Goal: Find specific page/section: Find specific page/section

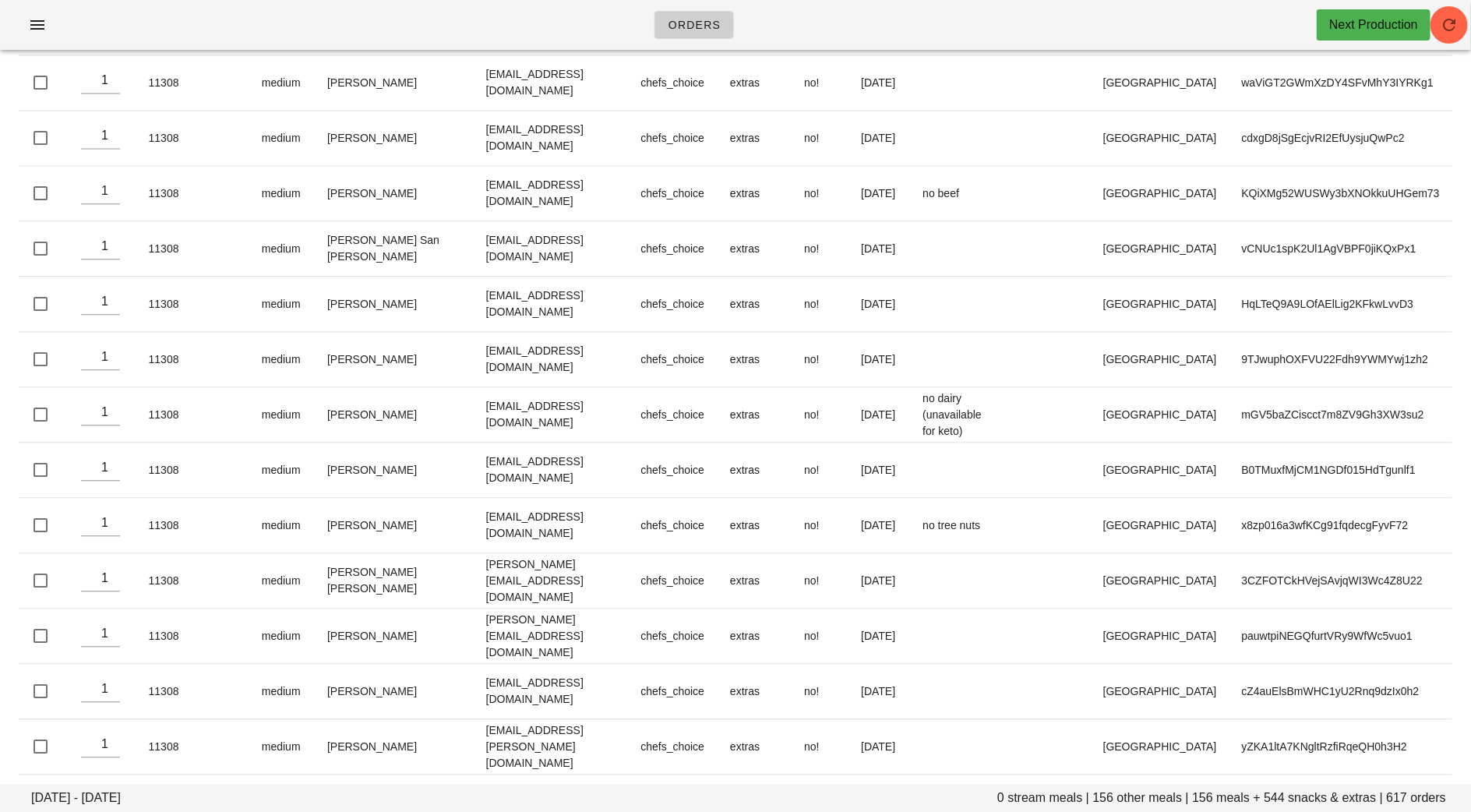
scroll to position [30993, 0]
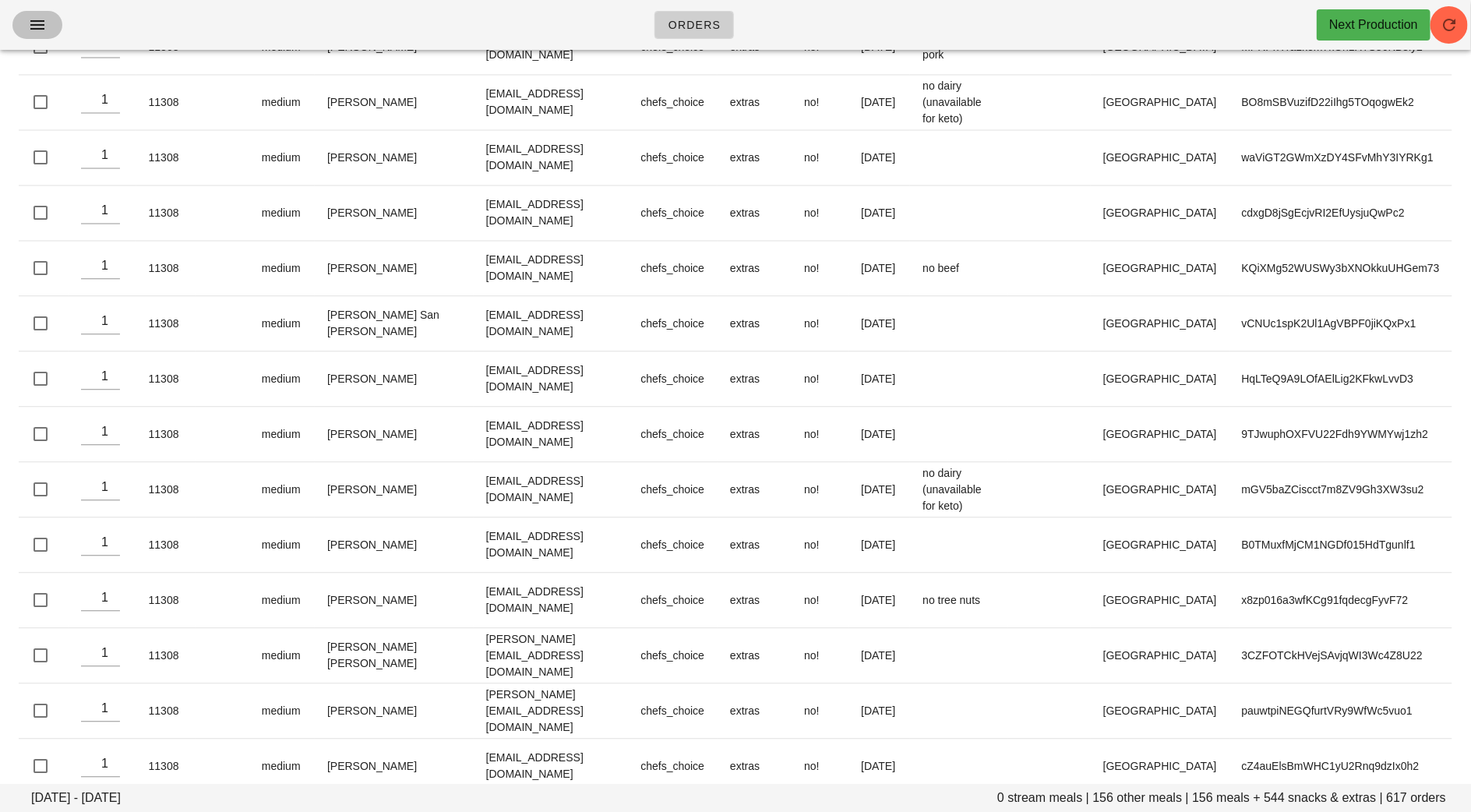
click at [31, 35] on button "button" at bounding box center [37, 25] width 49 height 28
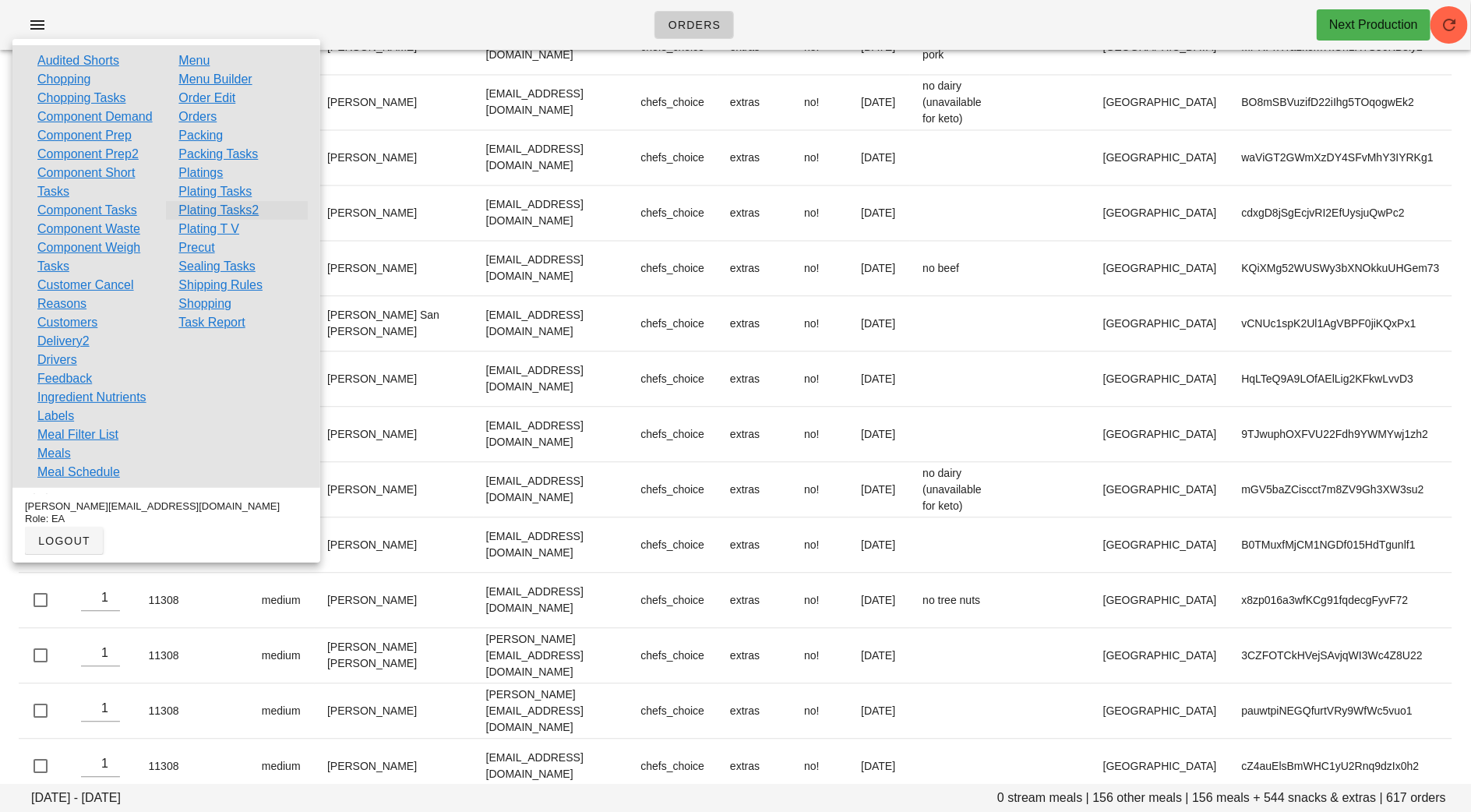
click at [218, 215] on link "Plating Tasks2" at bounding box center [218, 210] width 80 height 19
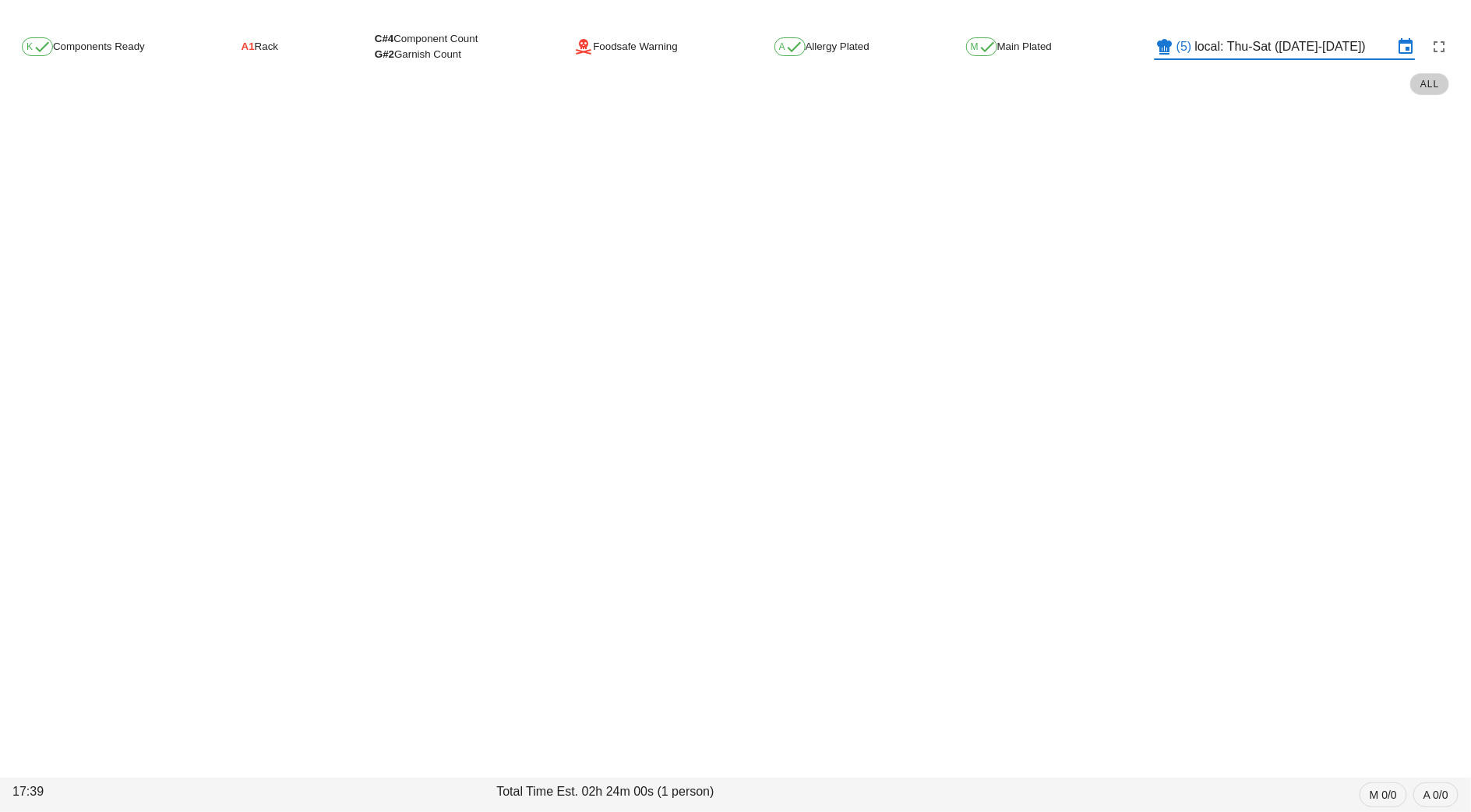
click at [1223, 49] on input "local: Thu-Sat ([DATE]-[DATE])" at bounding box center [1294, 47] width 198 height 25
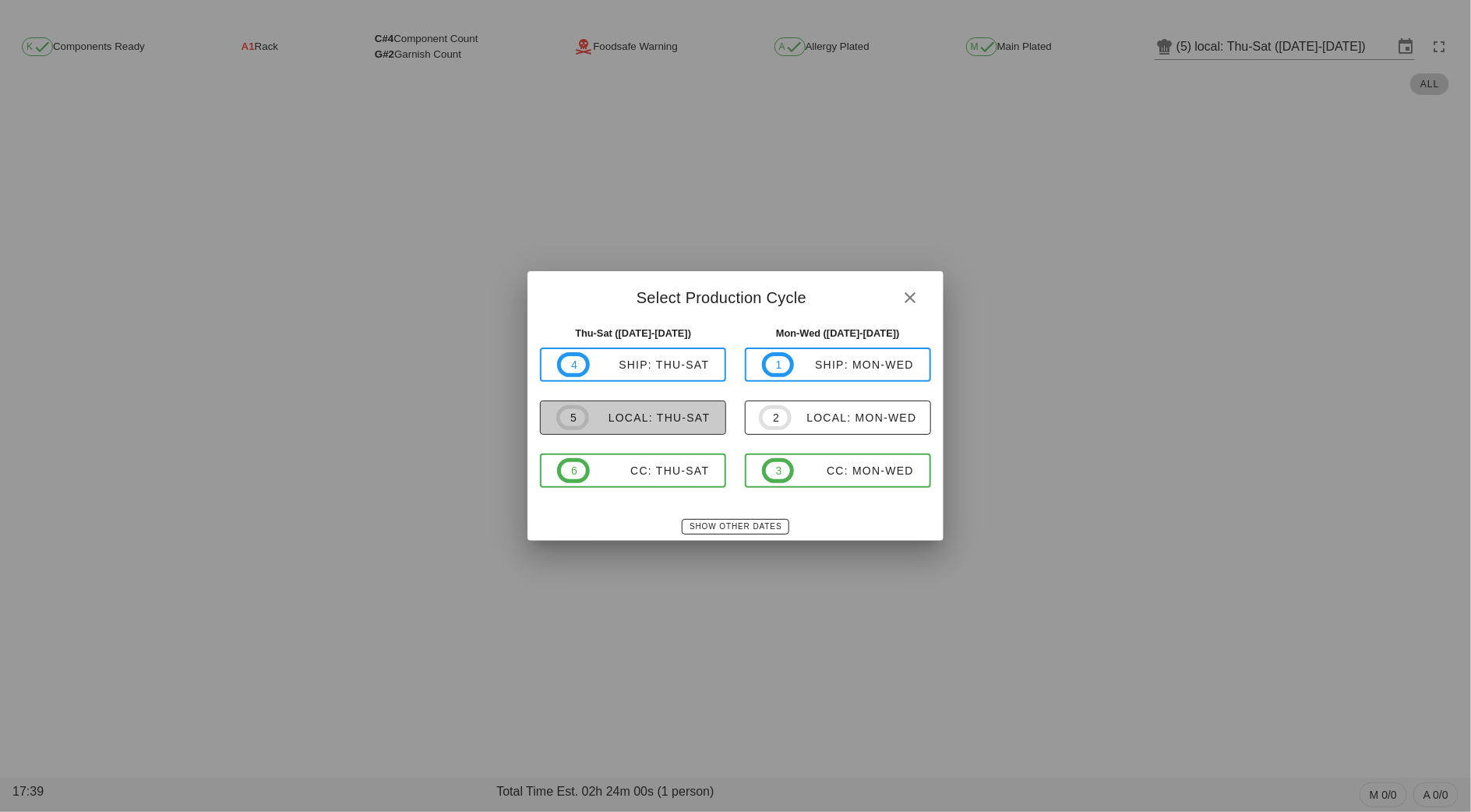
click at [675, 426] on span "5 local: Thu-Sat" at bounding box center [632, 418] width 153 height 25
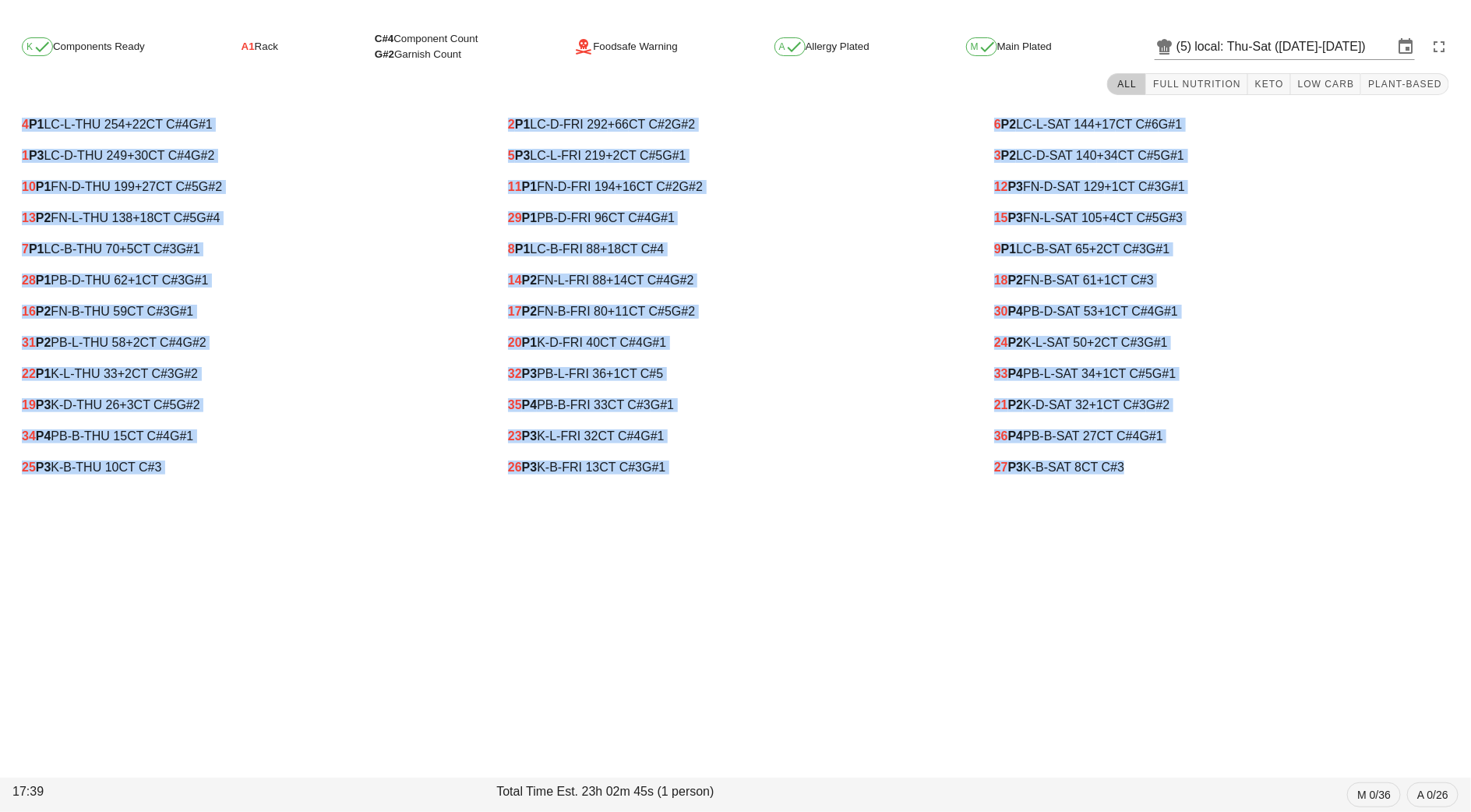
drag, startPoint x: 5, startPoint y: 119, endPoint x: 1230, endPoint y: 495, distance: 1281.4
click at [1230, 495] on div "K Components Ready A1 Rack C#4 Component Count G#2 Garnish Count Foodsafe Warni…" at bounding box center [735, 258] width 1471 height 480
copy div "4 P1 LC-L-THU 254 +22 CT C#4 G#1 1 P3 LC-D-THU 249 +30 CT C#4 G#2 10 P1 FN-D-TH…"
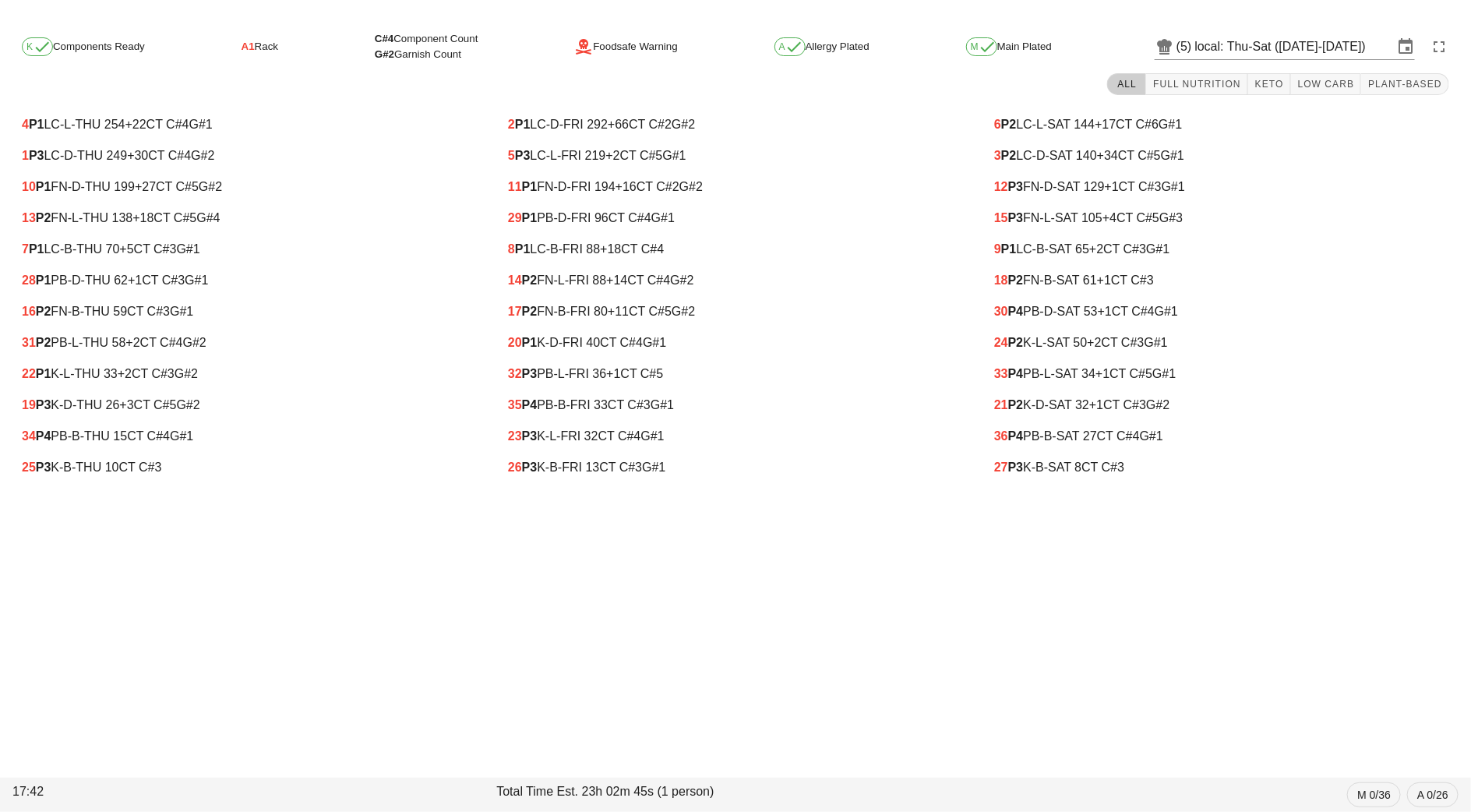
click at [407, 199] on div "10 P1 FN-D-THU 199 +27 CT C#5 G#2" at bounding box center [249, 187] width 480 height 31
click at [1218, 38] on input "local: Thu-Sat ([DATE]-[DATE])" at bounding box center [1294, 47] width 198 height 25
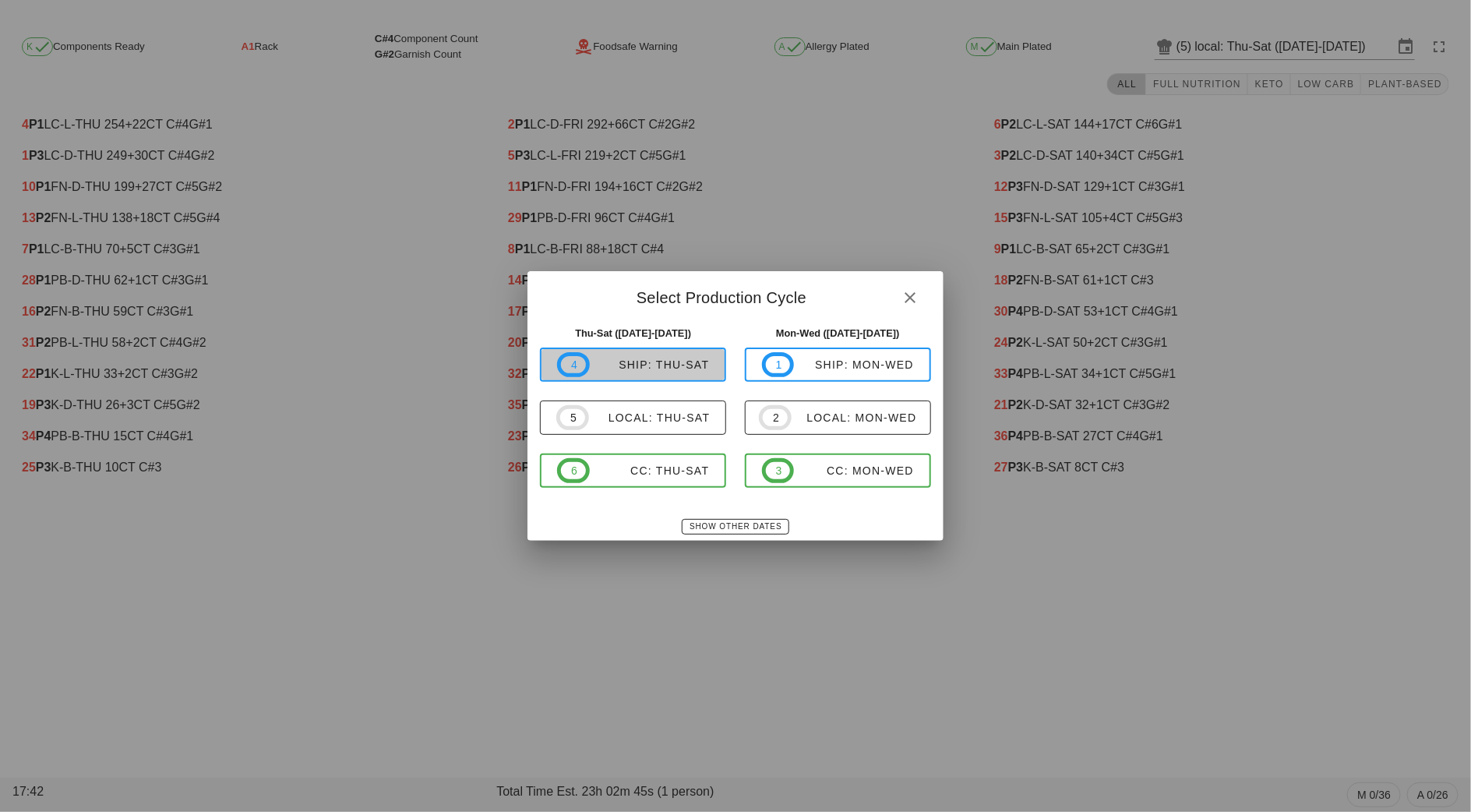
click at [658, 379] on button "4 ship: Thu-Sat" at bounding box center [632, 364] width 186 height 35
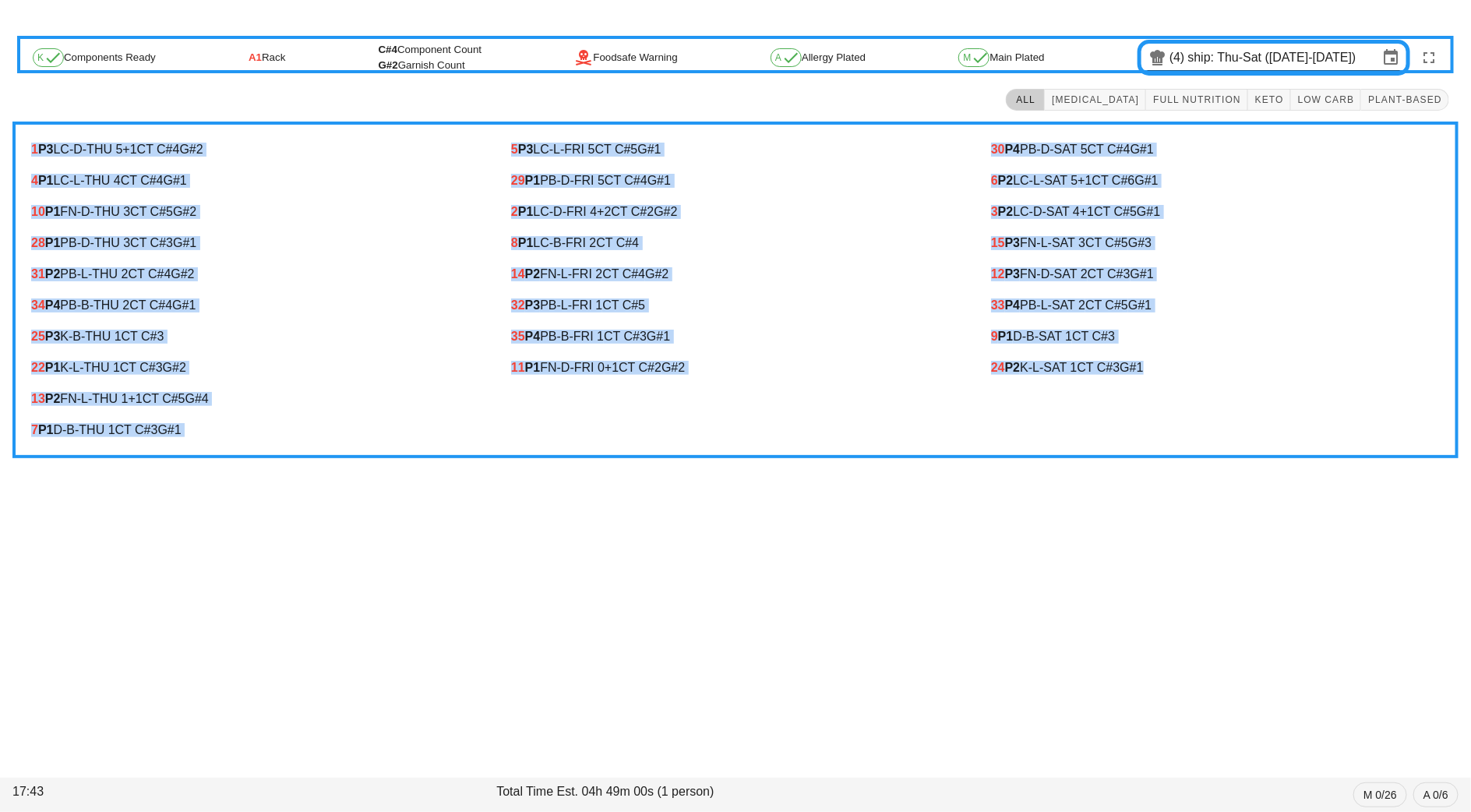
drag, startPoint x: 18, startPoint y: 144, endPoint x: 1246, endPoint y: 401, distance: 1254.6
click at [1246, 401] on div "1 P3 LC-D-THU 5 +1 CT C#4 G#2 4 P1 LC-L-THU 4 CT C#4 G#1 10 P1 FN-D-THU 3 CT C#…" at bounding box center [735, 290] width 1446 height 337
copy div "1 P3 LC-D-THU 5 +1 CT C#4 G#2 4 P1 LC-L-THU 4 CT C#4 G#1 10 P1 FN-D-THU 3 CT C#…"
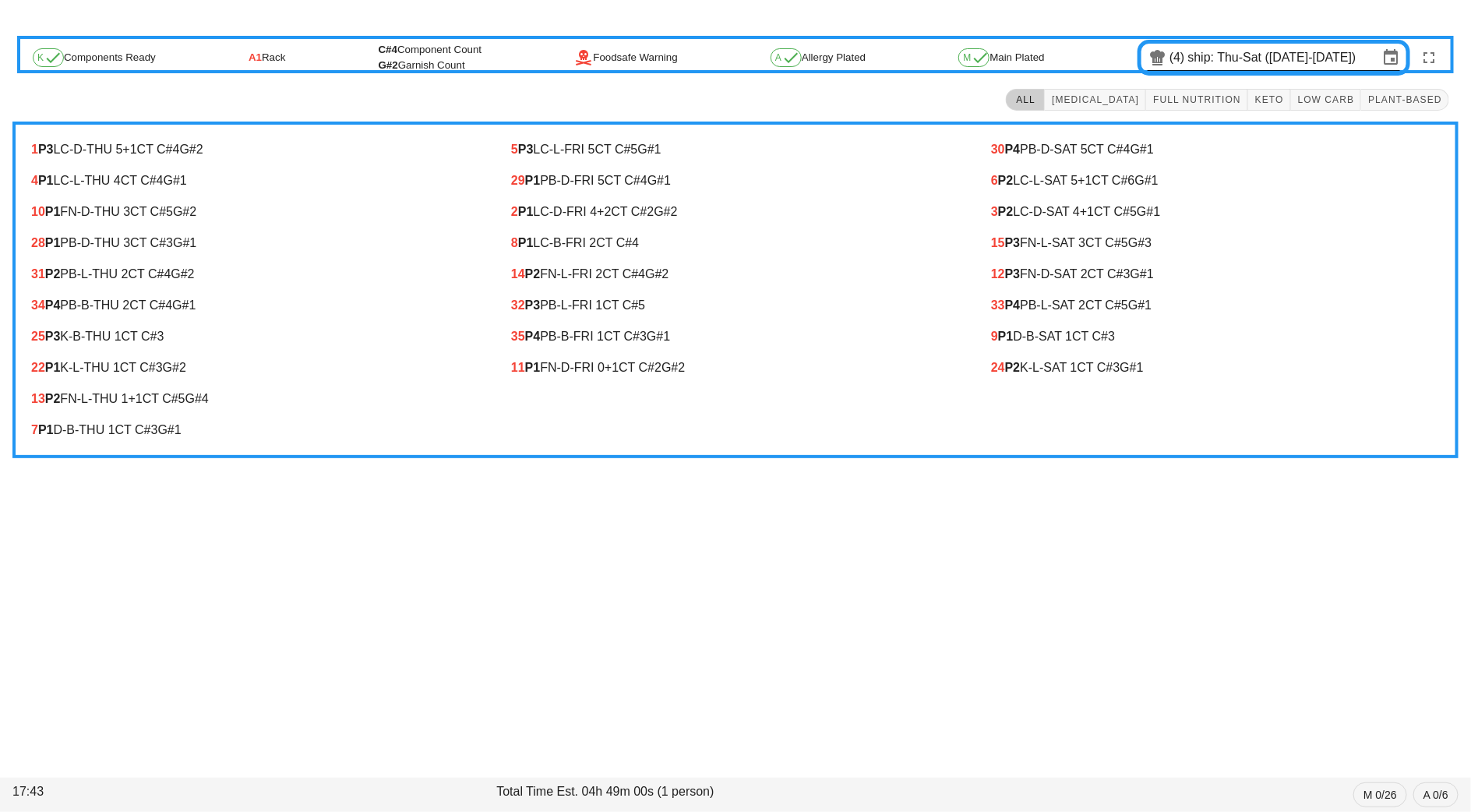
click at [1209, 49] on input "ship: Thu-Sat ([DATE]-[DATE])" at bounding box center [1283, 58] width 190 height 25
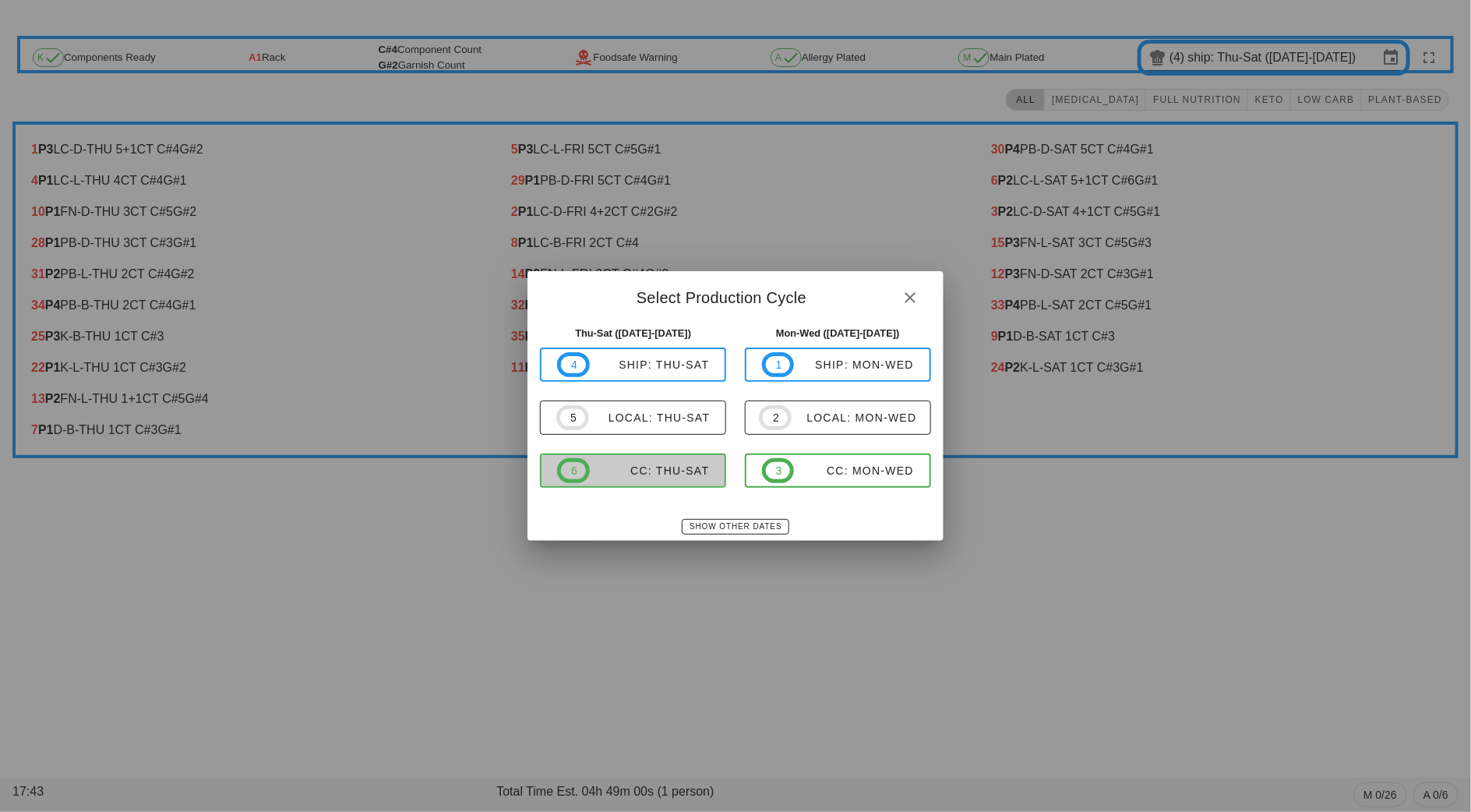
click at [658, 469] on div "CC: Thu-Sat" at bounding box center [650, 470] width 120 height 13
